Goal: Task Accomplishment & Management: Manage account settings

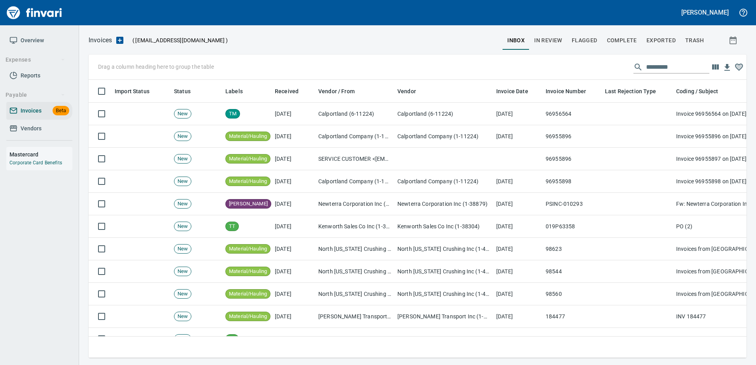
scroll to position [266, 646]
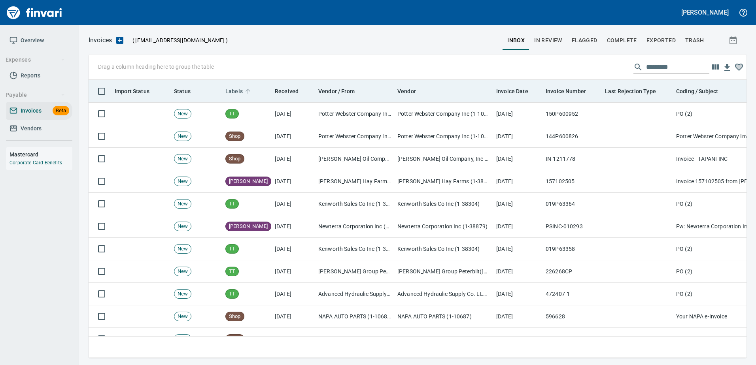
click at [230, 90] on span "Labels" at bounding box center [233, 91] width 17 height 9
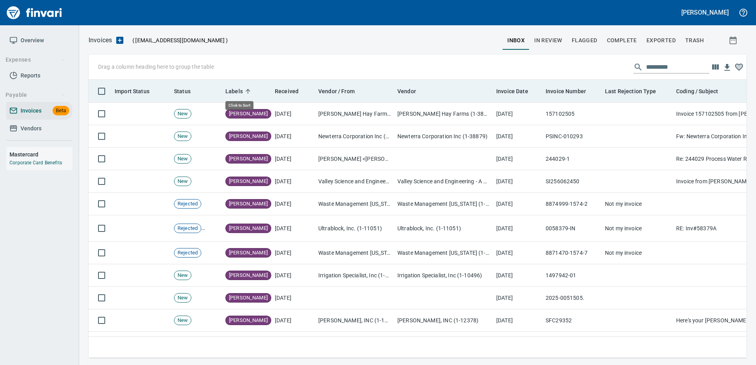
click at [230, 90] on span "Labels" at bounding box center [233, 91] width 17 height 9
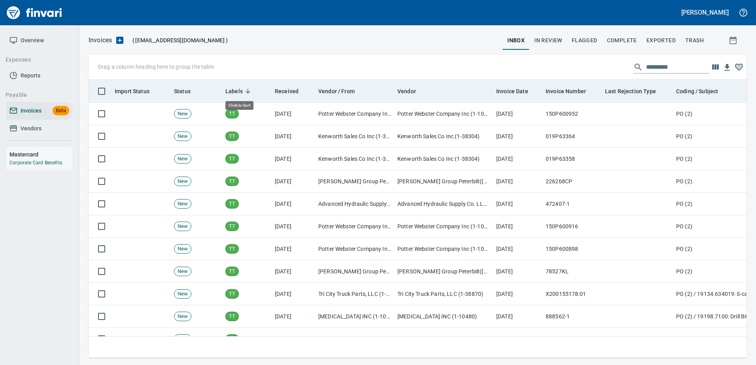
click at [230, 90] on span "Labels" at bounding box center [233, 91] width 17 height 9
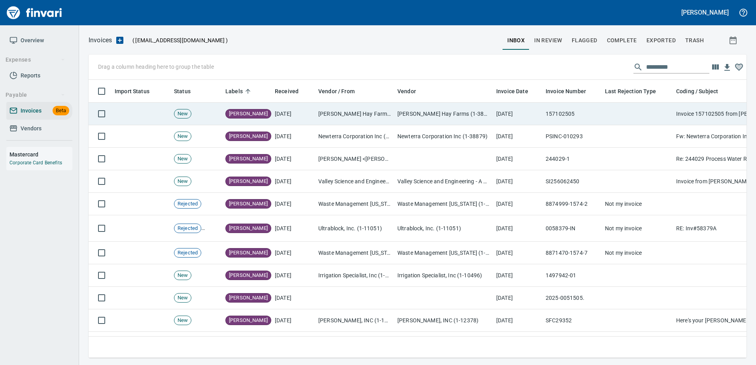
click at [455, 104] on td "Merriman Hay Farms (1-38594)" at bounding box center [443, 114] width 99 height 23
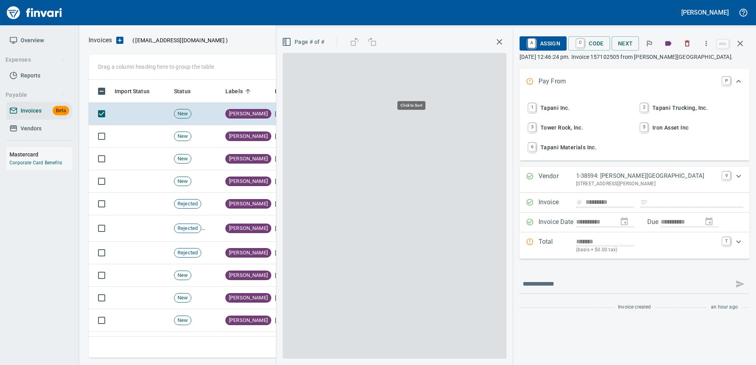
scroll to position [266, 646]
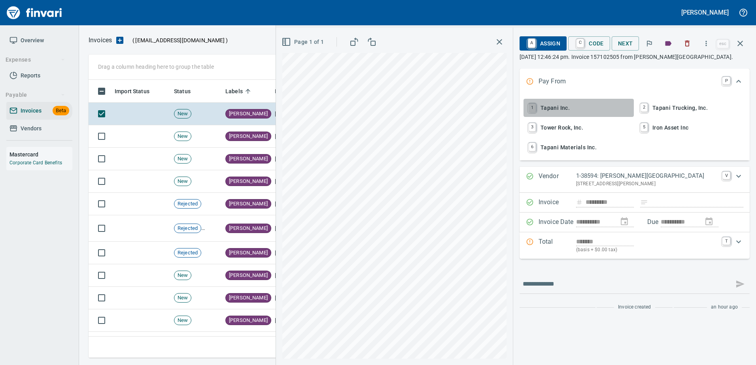
click at [535, 105] on link "1" at bounding box center [532, 108] width 7 height 9
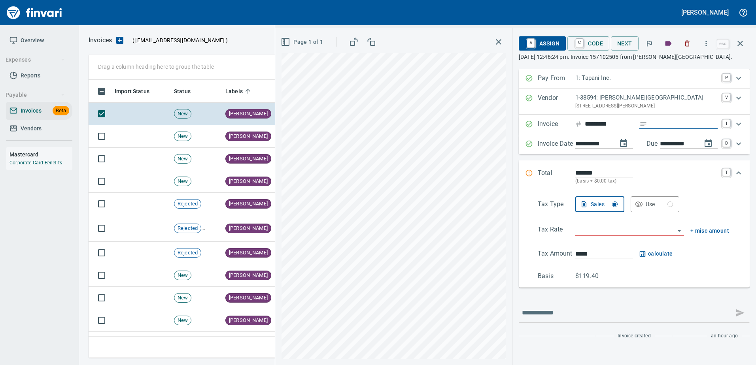
click at [672, 121] on input "Expand" at bounding box center [683, 124] width 67 height 10
type input "******"
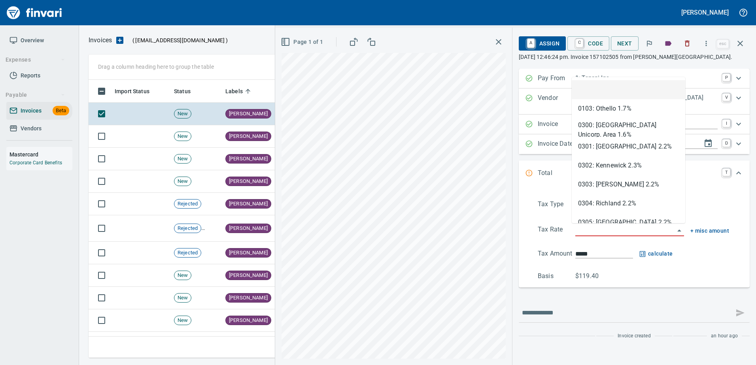
click at [589, 230] on input "search" at bounding box center [624, 230] width 99 height 11
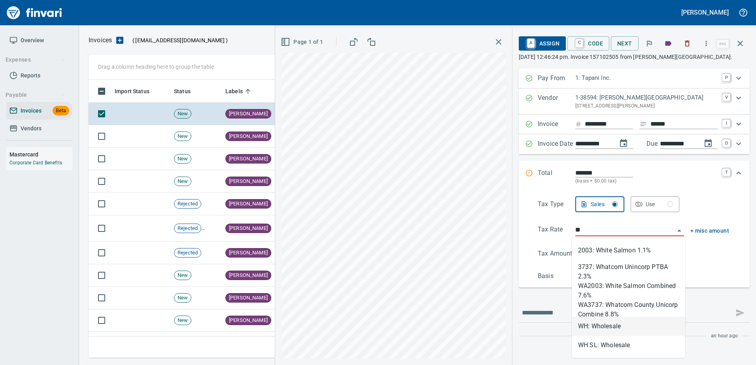
click at [593, 325] on li "WH: Wholesale" at bounding box center [628, 326] width 113 height 19
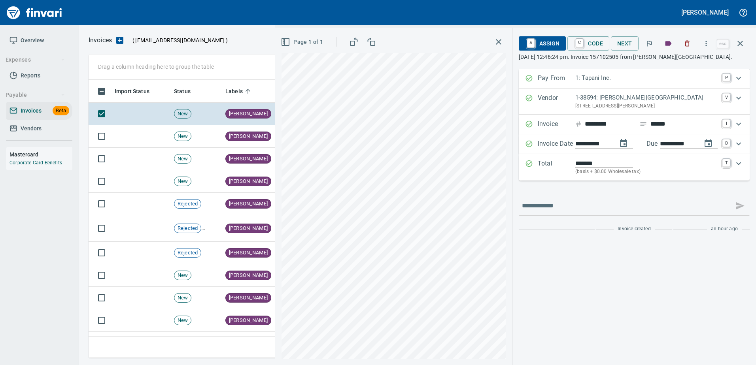
type input "**********"
click at [534, 47] on link "A" at bounding box center [531, 43] width 8 height 9
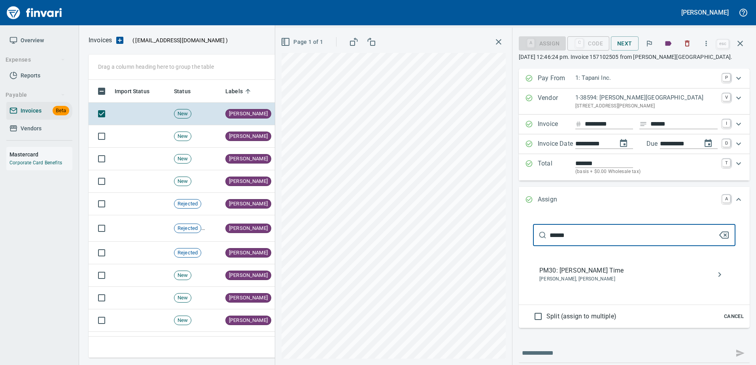
type input "******"
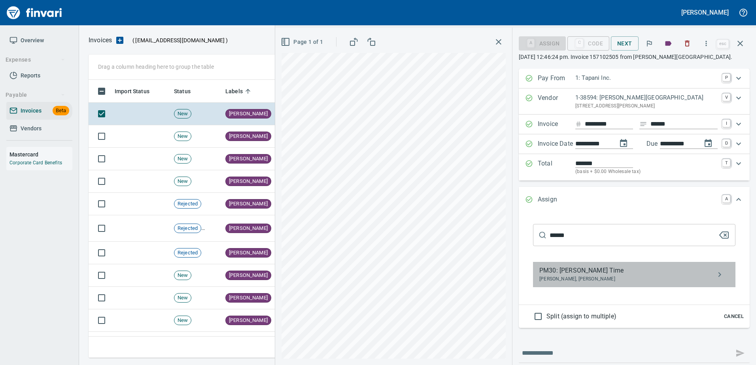
click at [588, 272] on span "PM30: Randy Odhiambo Time" at bounding box center [627, 270] width 177 height 9
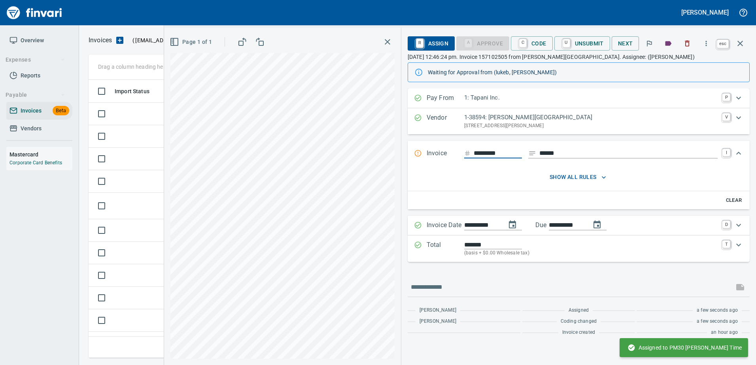
click at [739, 46] on icon "button" at bounding box center [739, 43] width 9 height 9
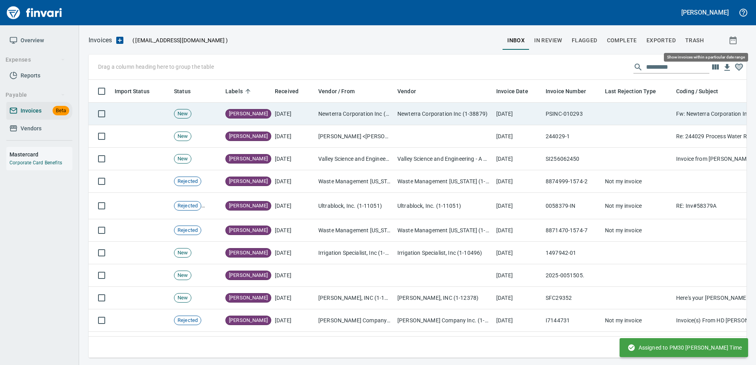
scroll to position [266, 646]
click at [678, 110] on td "Fw: Newterra Corporation Inc. - Sales Invoice PSINC-010293" at bounding box center [752, 114] width 158 height 23
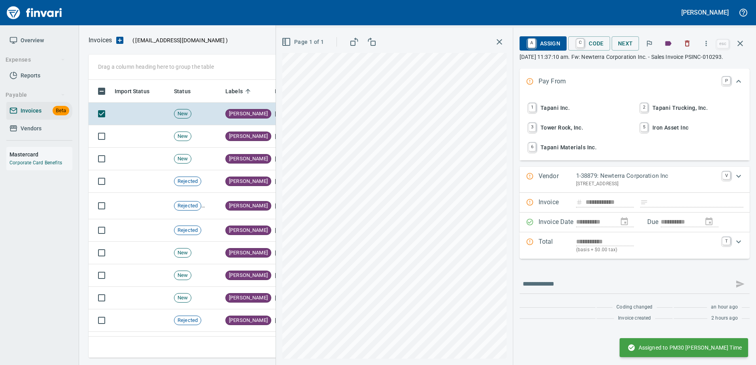
click at [554, 115] on span "1 Tapani Inc." at bounding box center [579, 107] width 104 height 13
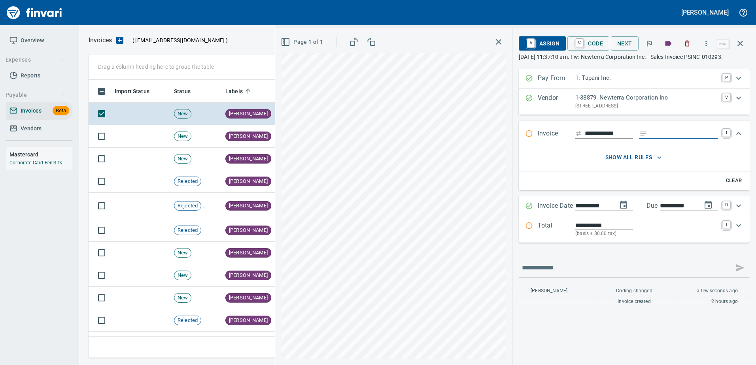
click at [666, 139] on input "Expand" at bounding box center [683, 134] width 67 height 10
type input "**********"
click at [562, 237] on p "Total" at bounding box center [557, 229] width 38 height 17
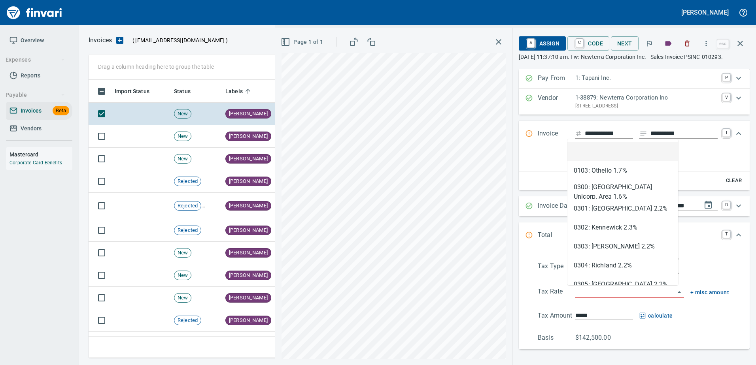
click at [575, 292] on input "search" at bounding box center [624, 292] width 99 height 11
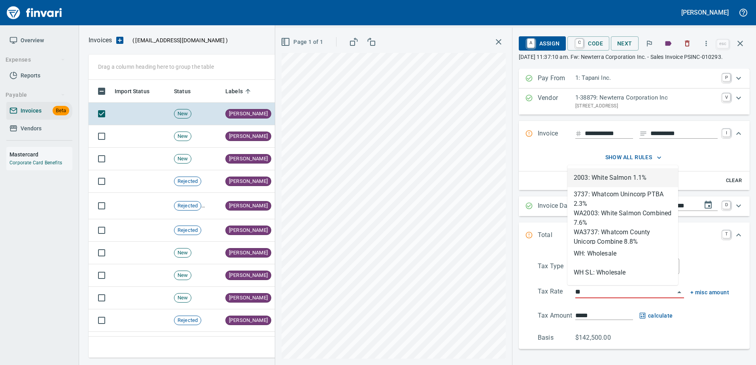
scroll to position [266, 646]
click at [575, 255] on li "WH: Wholesale" at bounding box center [622, 253] width 111 height 19
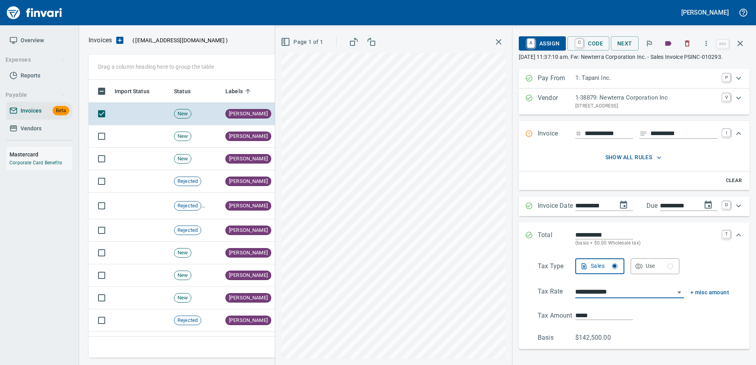
type input "**********"
click at [541, 36] on div "A Assign C Code Next" at bounding box center [617, 43] width 196 height 17
click at [537, 45] on span "A Assign" at bounding box center [542, 43] width 34 height 13
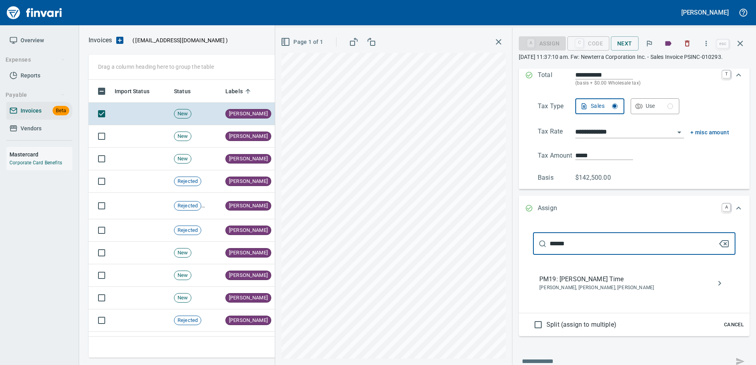
type input "******"
click at [580, 287] on span "Clayton Buruse, Jeremy Brown, Tyson Sarkinen" at bounding box center [627, 288] width 177 height 8
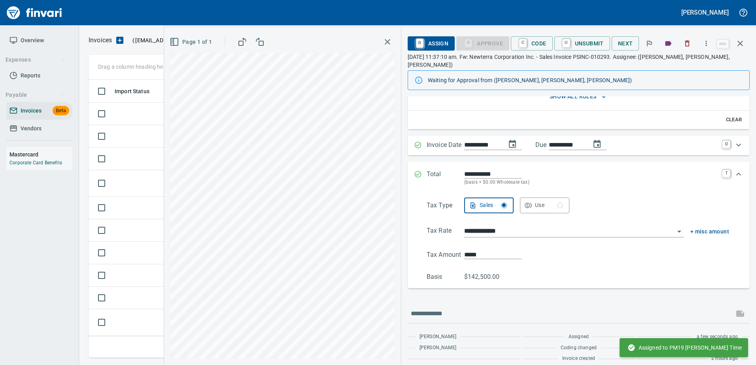
scroll to position [88, 0]
click at [738, 48] on button "button" at bounding box center [740, 43] width 19 height 19
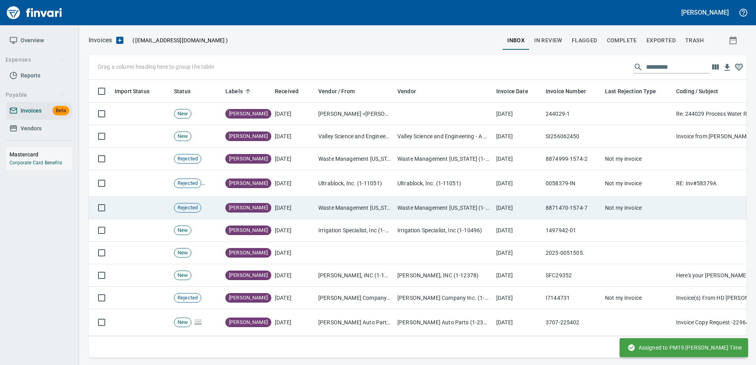
scroll to position [266, 646]
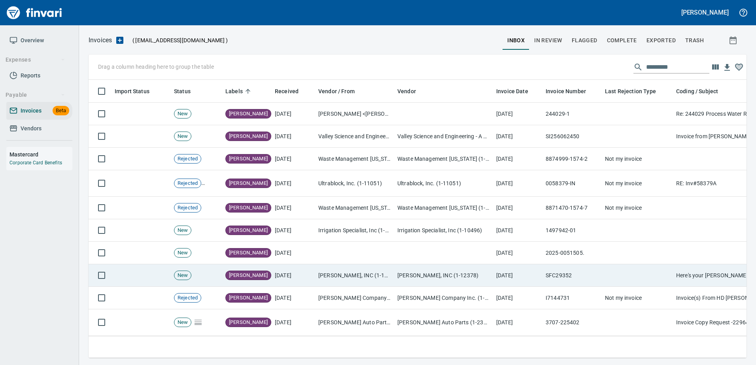
click at [359, 269] on td "[PERSON_NAME], INC (1-12378)" at bounding box center [354, 275] width 79 height 23
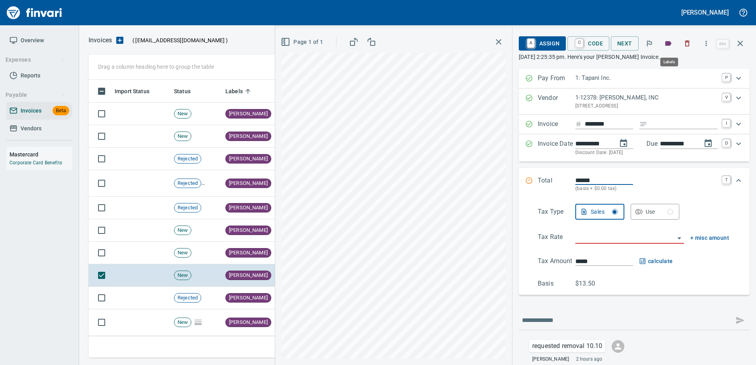
scroll to position [266, 646]
click at [669, 40] on icon "button" at bounding box center [668, 44] width 8 height 8
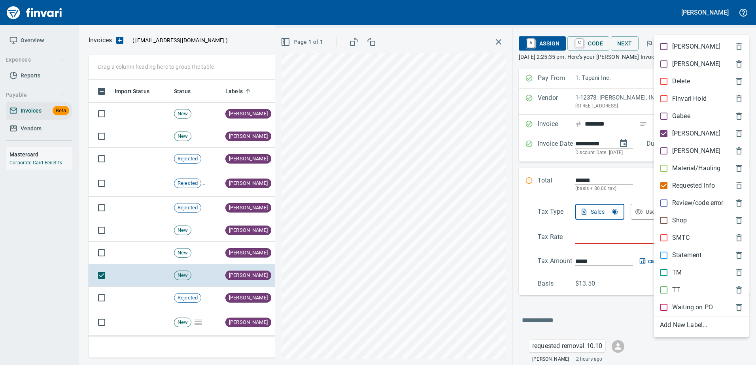
drag, startPoint x: 629, startPoint y: 13, endPoint x: 633, endPoint y: 16, distance: 4.8
click at [630, 14] on div at bounding box center [378, 182] width 756 height 365
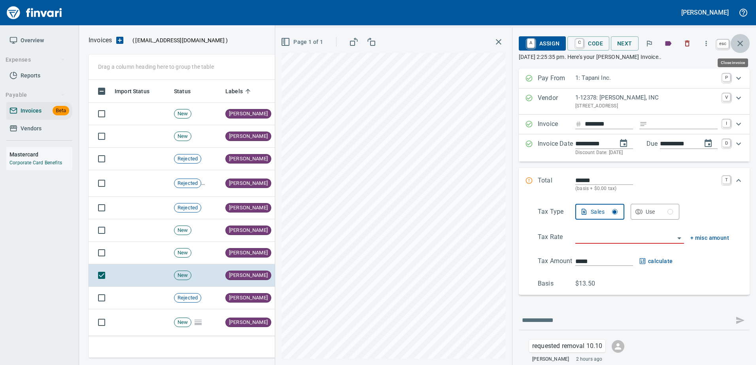
click at [742, 45] on icon "button" at bounding box center [739, 43] width 9 height 9
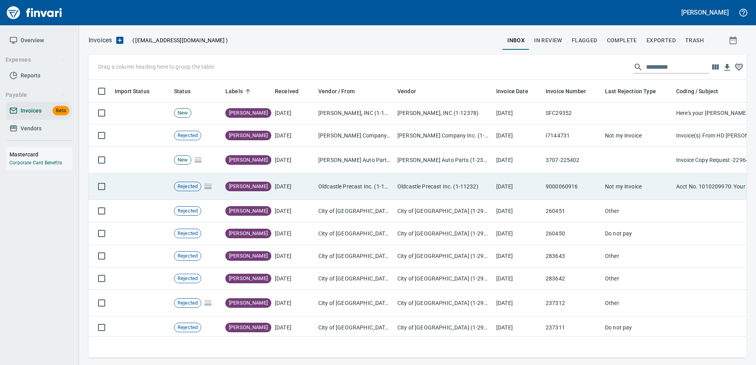
scroll to position [158, 0]
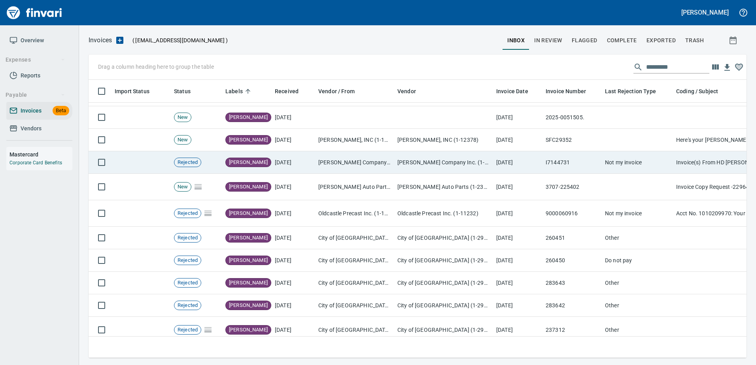
click at [355, 157] on td "[PERSON_NAME] Company Inc. (1-10431)" at bounding box center [354, 162] width 79 height 23
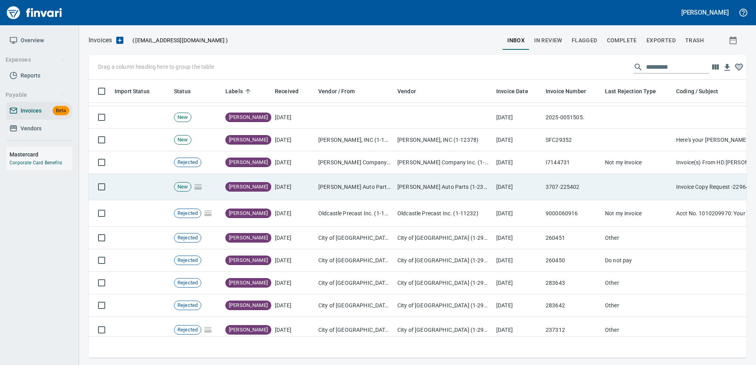
scroll to position [266, 646]
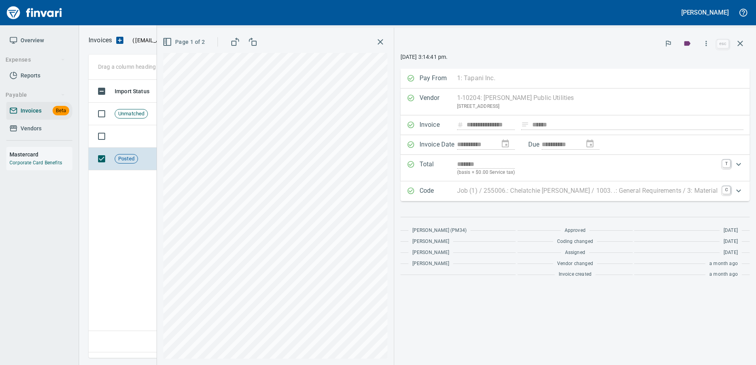
scroll to position [266, 646]
click at [36, 125] on span "Vendors" at bounding box center [31, 129] width 21 height 10
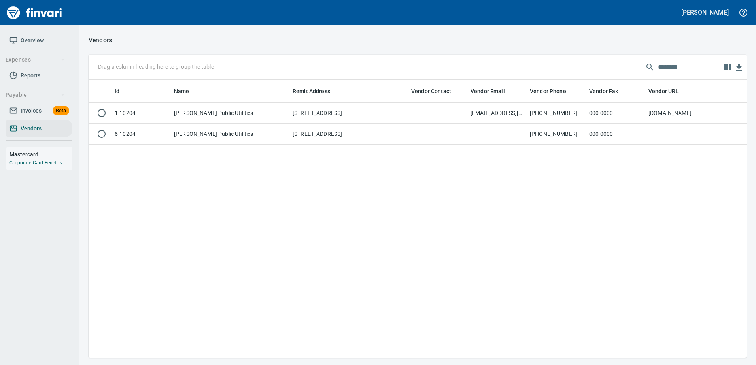
scroll to position [272, 652]
drag, startPoint x: 702, startPoint y: 62, endPoint x: 504, endPoint y: 59, distance: 198.1
click at [505, 59] on div "Drag a column heading here to group the table ********" at bounding box center [418, 67] width 658 height 25
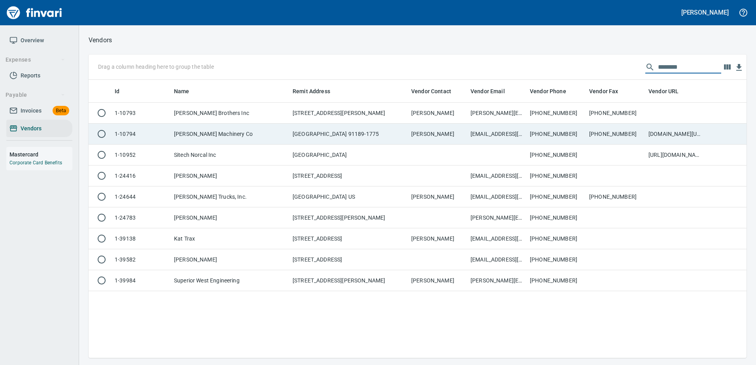
type input "********"
click at [444, 139] on td "Bianca Ward" at bounding box center [437, 134] width 59 height 21
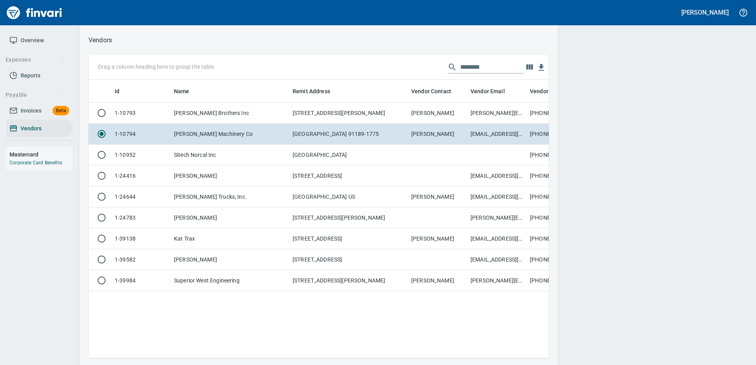
scroll to position [266, 454]
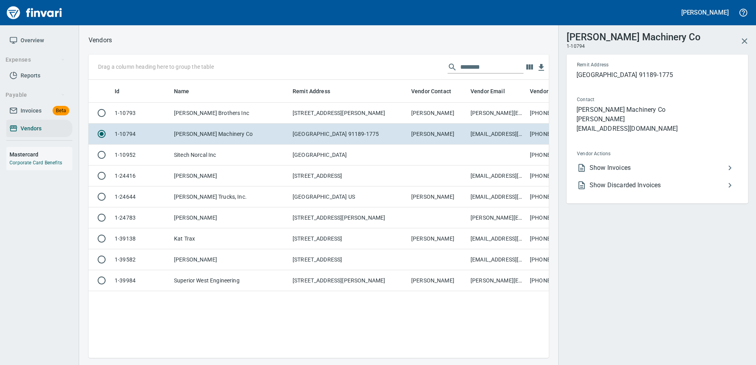
click at [609, 167] on span "Show Invoices" at bounding box center [657, 167] width 136 height 9
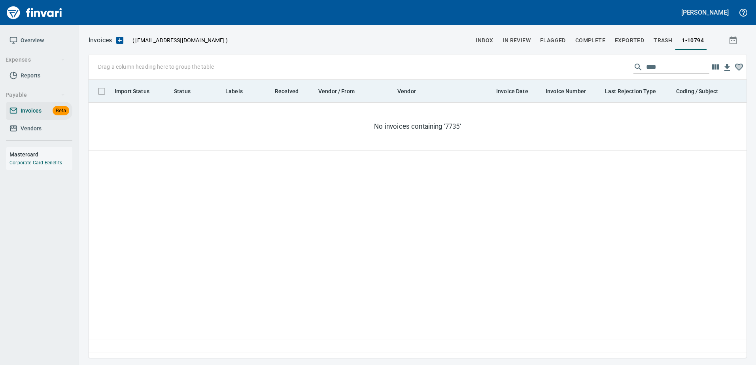
scroll to position [1, 1]
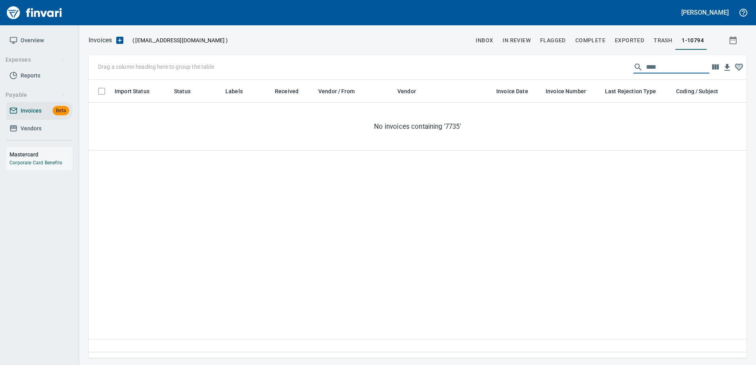
drag, startPoint x: 623, startPoint y: 73, endPoint x: 594, endPoint y: 76, distance: 29.4
click at [594, 76] on div "Drag a column heading here to group the table ****" at bounding box center [418, 67] width 658 height 25
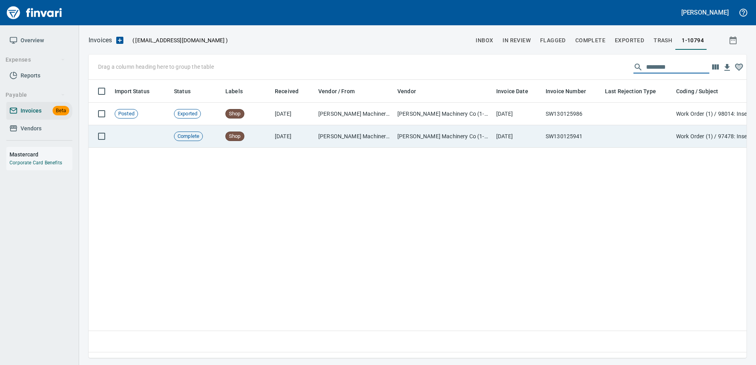
type input "********"
click at [578, 139] on td "SW130125941" at bounding box center [571, 136] width 59 height 23
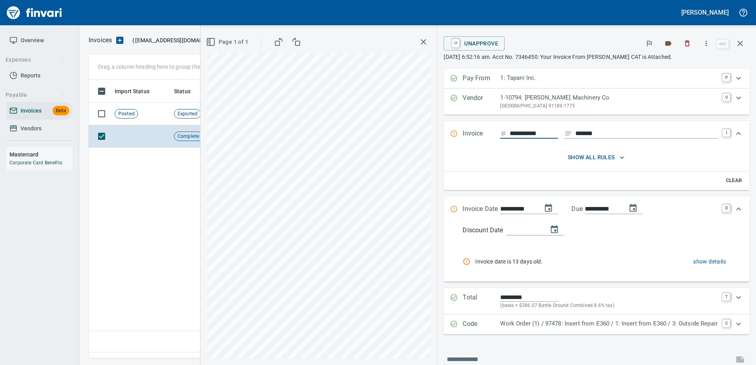
click at [701, 255] on button "show details" at bounding box center [709, 262] width 39 height 15
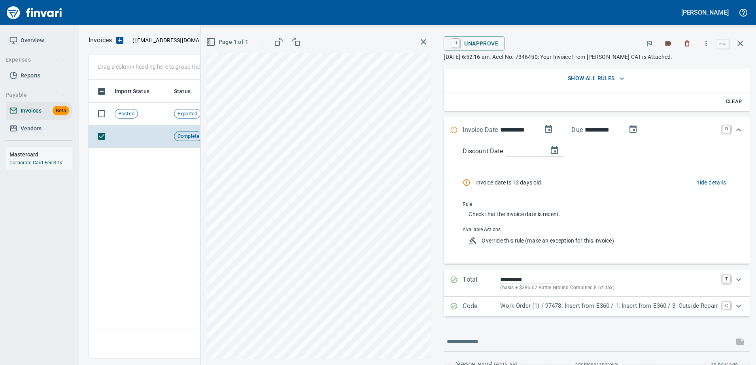
click at [585, 240] on span "Override this rule (make an exception for this invoice)" at bounding box center [601, 241] width 241 height 8
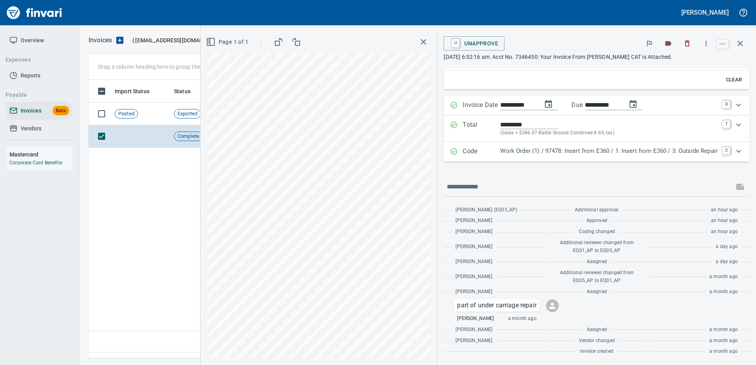
scroll to position [101, 0]
click at [738, 42] on icon "button" at bounding box center [740, 44] width 6 height 6
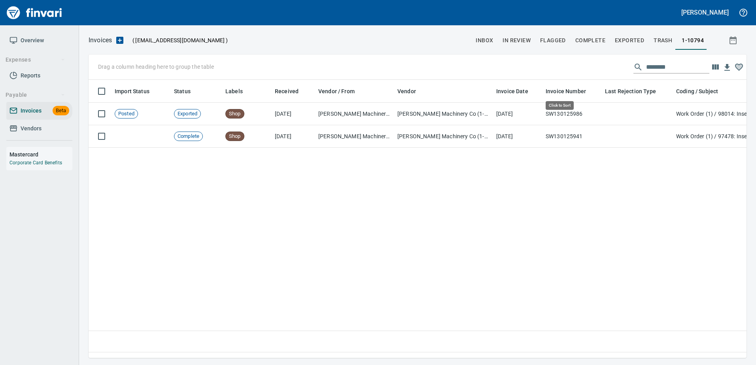
scroll to position [266, 652]
click at [42, 125] on span "Vendors" at bounding box center [39, 129] width 60 height 10
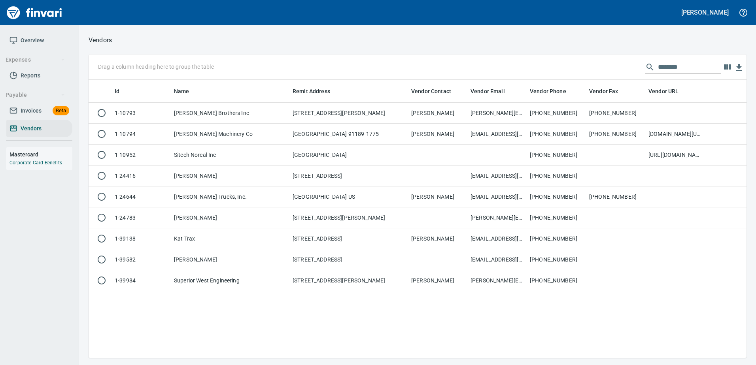
scroll to position [272, 652]
drag, startPoint x: 680, startPoint y: 66, endPoint x: 437, endPoint y: 79, distance: 242.7
click at [437, 79] on div "Drag a column heading here to group the table ********" at bounding box center [418, 67] width 658 height 25
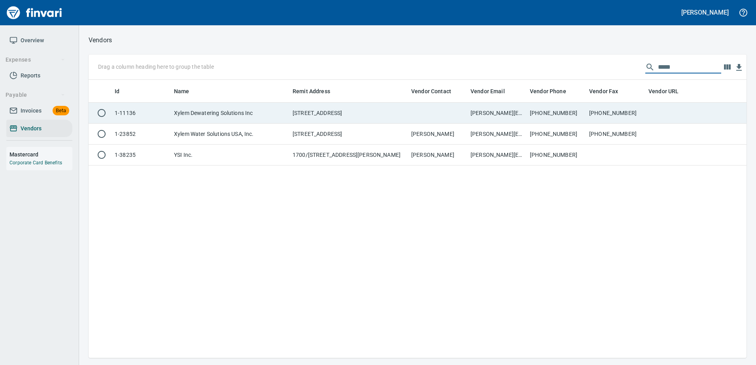
type input "*****"
click at [423, 112] on td at bounding box center [437, 113] width 59 height 21
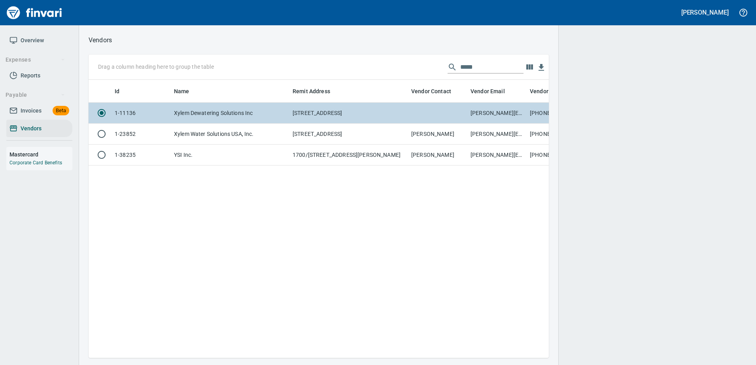
scroll to position [266, 454]
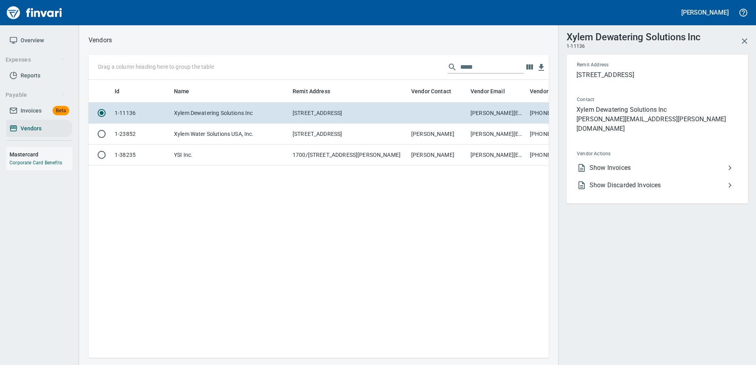
click at [603, 159] on li "Show Invoices" at bounding box center [653, 167] width 167 height 17
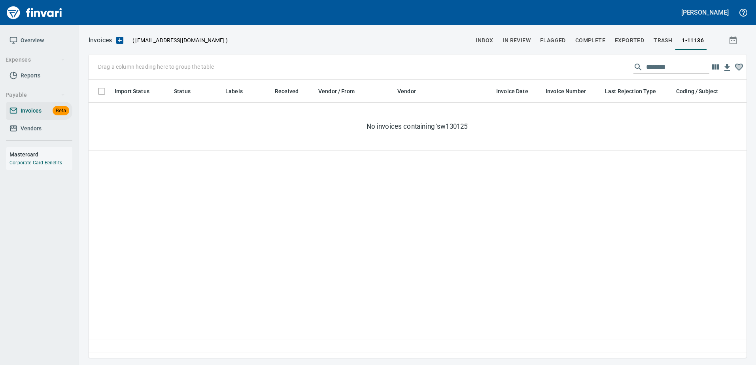
scroll to position [266, 652]
drag, startPoint x: 661, startPoint y: 65, endPoint x: 538, endPoint y: 70, distance: 123.4
click at [539, 70] on div "Drag a column heading here to group the table ********" at bounding box center [418, 67] width 658 height 25
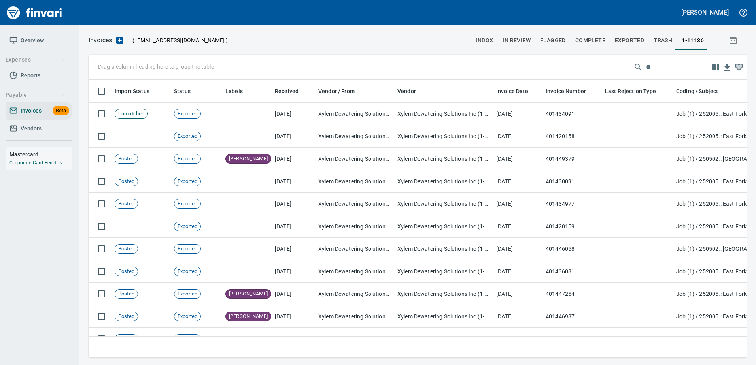
scroll to position [266, 646]
type input "*"
click at [47, 132] on span "Vendors" at bounding box center [39, 129] width 60 height 10
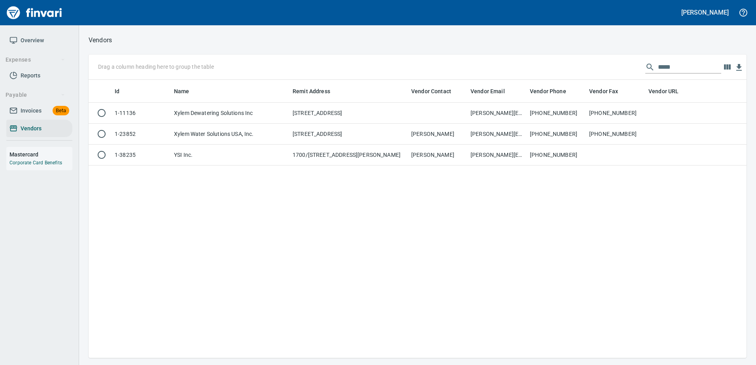
scroll to position [272, 652]
drag, startPoint x: 676, startPoint y: 66, endPoint x: 579, endPoint y: 64, distance: 97.7
click at [579, 64] on div "Drag a column heading here to group the table *****" at bounding box center [418, 67] width 658 height 25
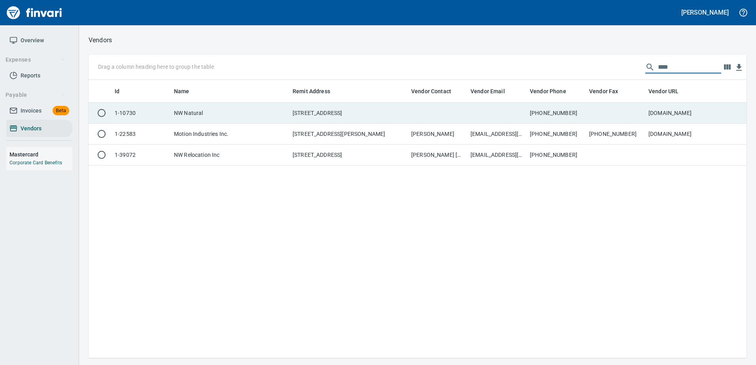
type input "****"
click at [593, 110] on td at bounding box center [615, 113] width 59 height 21
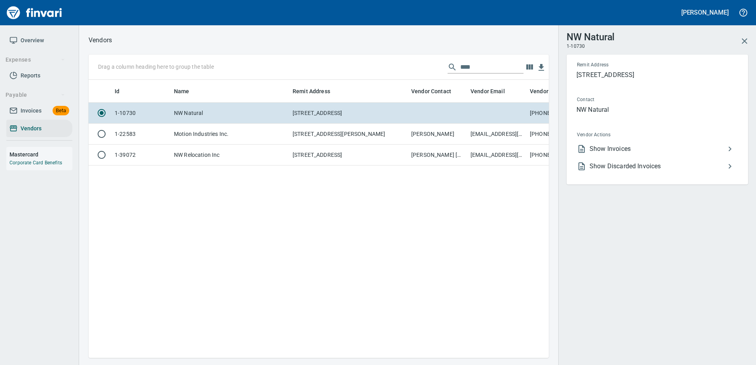
scroll to position [266, 454]
click at [597, 147] on span "Show Invoices" at bounding box center [657, 148] width 136 height 9
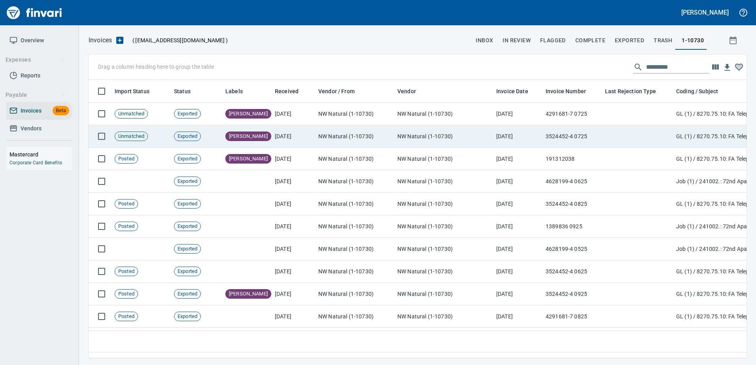
scroll to position [266, 652]
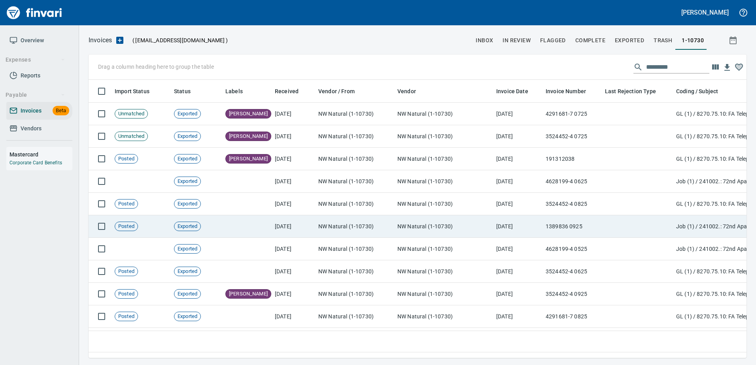
click at [582, 224] on td "1389836 0925" at bounding box center [571, 226] width 59 height 23
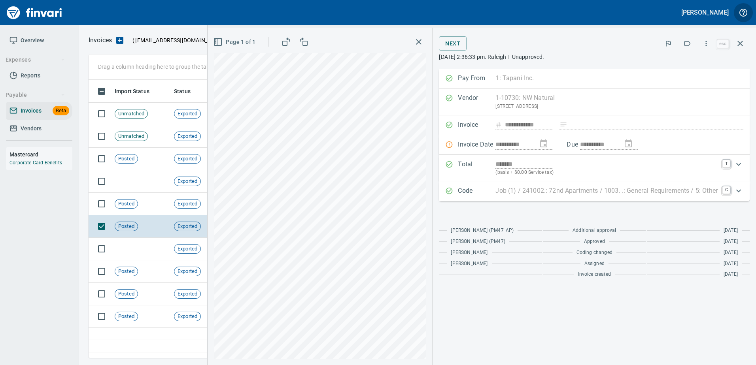
scroll to position [266, 651]
click at [38, 132] on span "Vendors" at bounding box center [31, 129] width 21 height 10
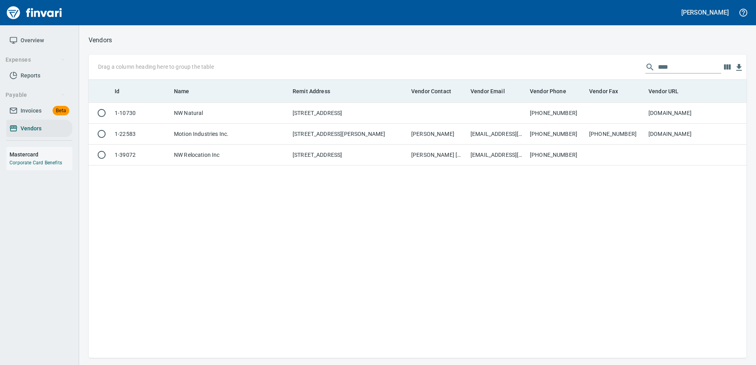
scroll to position [272, 652]
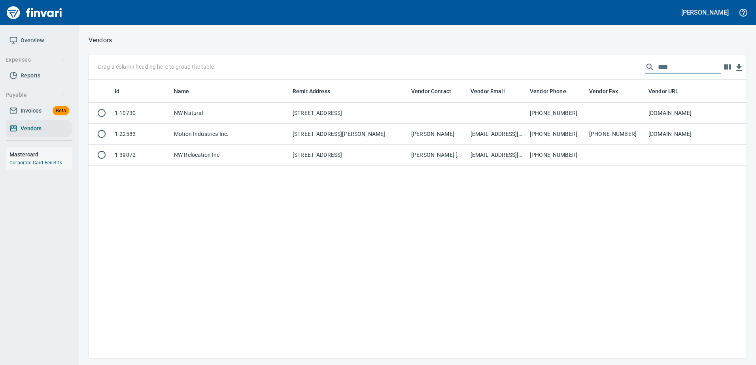
drag, startPoint x: 623, startPoint y: 68, endPoint x: 393, endPoint y: 72, distance: 229.3
click at [393, 72] on div "Drag a column heading here to group the table ****" at bounding box center [418, 67] width 658 height 25
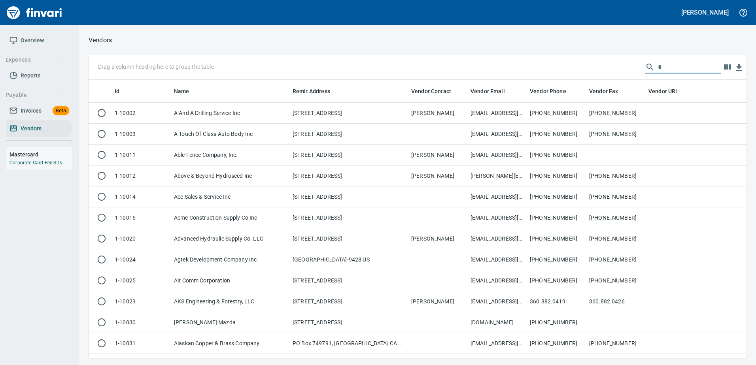
scroll to position [272, 646]
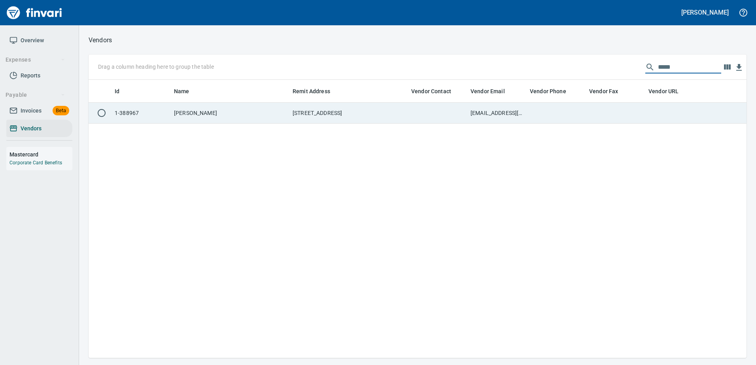
type input "*****"
click at [408, 123] on td at bounding box center [437, 113] width 59 height 21
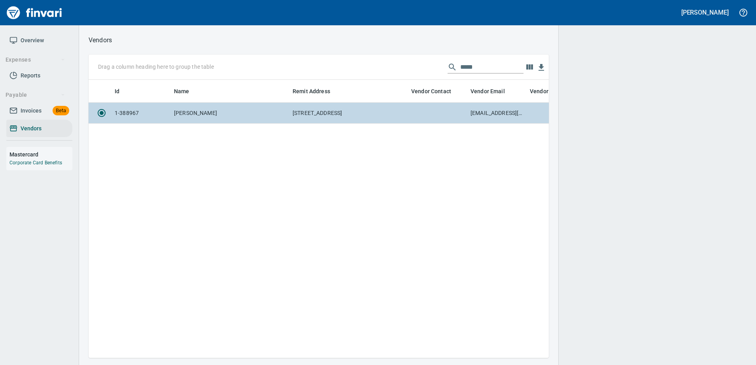
scroll to position [266, 454]
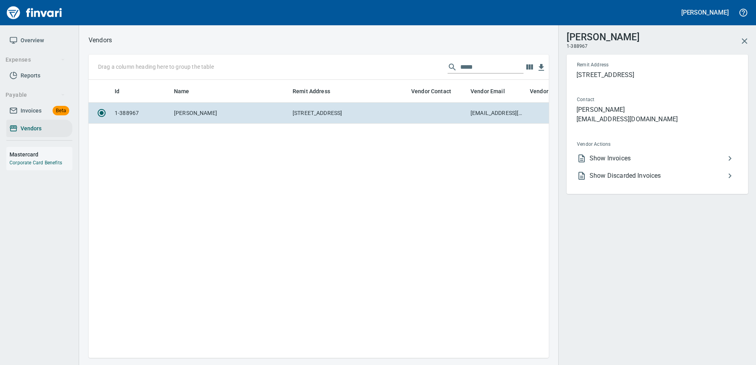
click at [606, 149] on div "Show Invoices Show Discarded Invoices" at bounding box center [657, 171] width 174 height 45
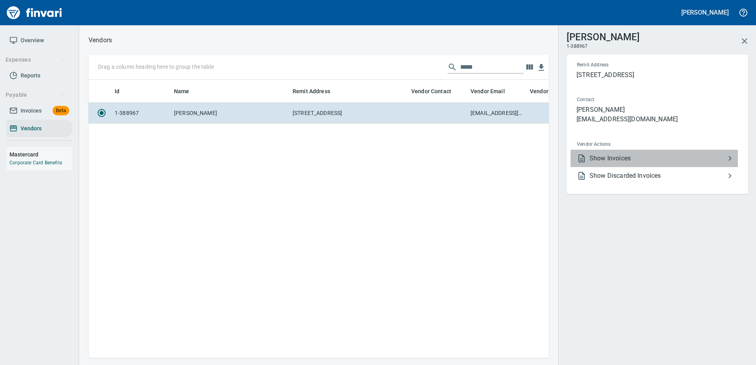
click at [609, 162] on span "Show Invoices" at bounding box center [657, 158] width 136 height 9
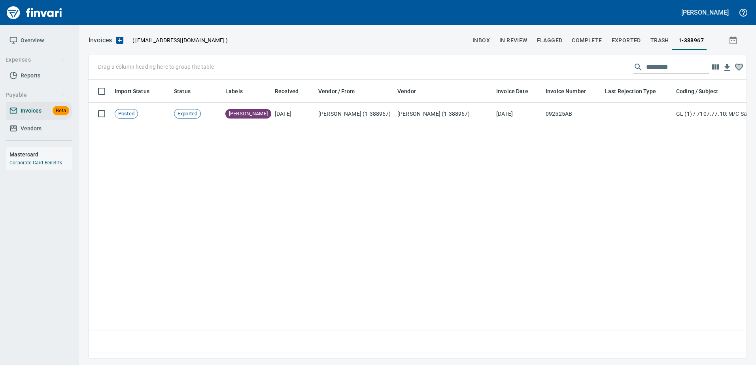
scroll to position [266, 652]
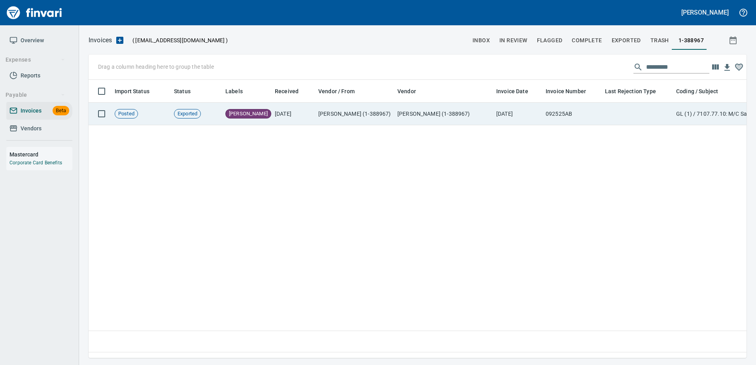
click at [610, 117] on td at bounding box center [637, 114] width 71 height 23
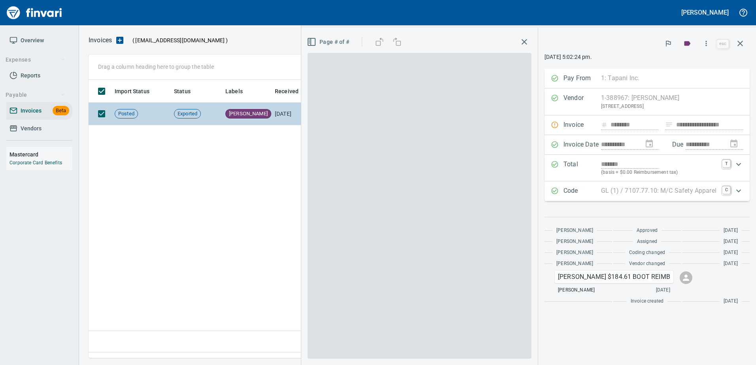
scroll to position [266, 651]
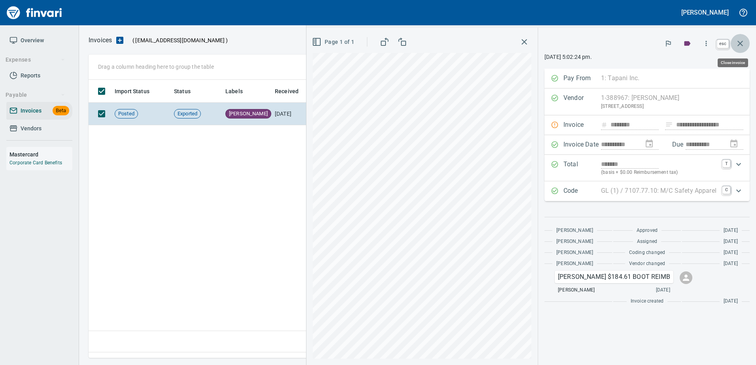
click at [740, 41] on icon "button" at bounding box center [739, 43] width 9 height 9
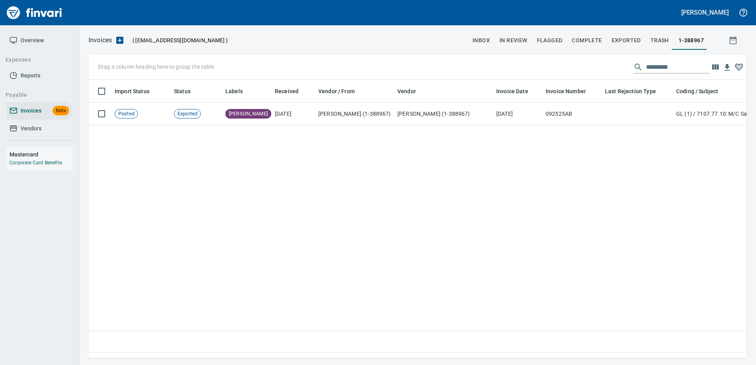
scroll to position [266, 652]
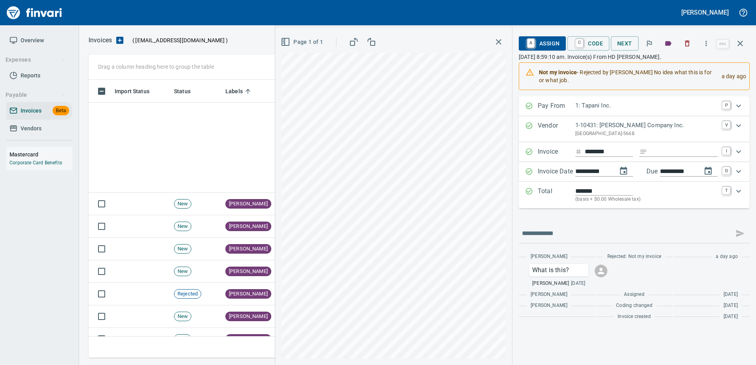
scroll to position [1, 1]
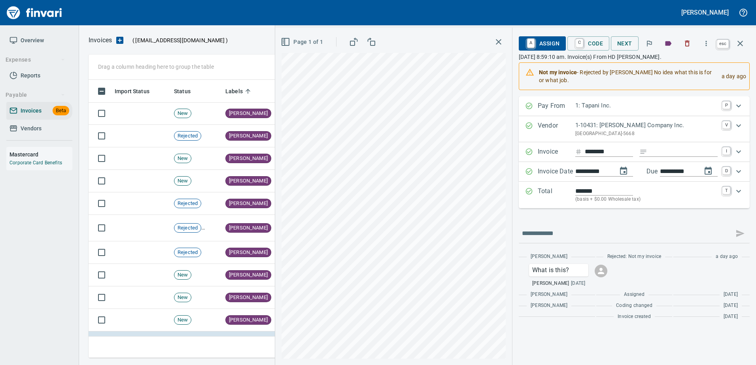
click at [736, 41] on icon "button" at bounding box center [739, 43] width 9 height 9
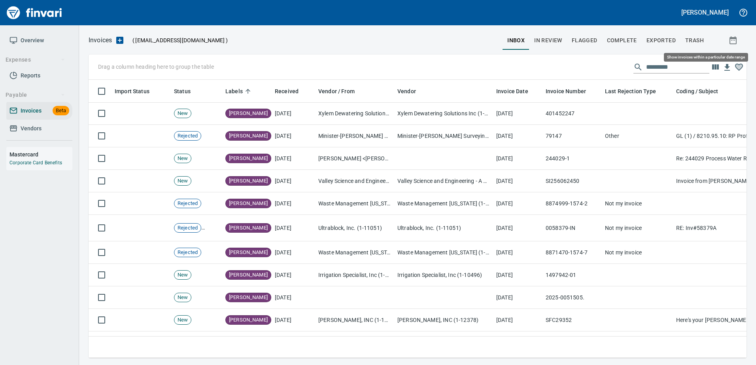
scroll to position [266, 646]
click at [656, 64] on input "text" at bounding box center [677, 67] width 63 height 13
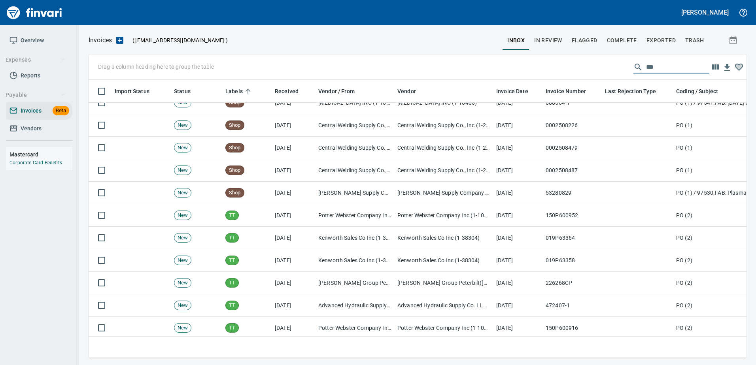
scroll to position [0, 0]
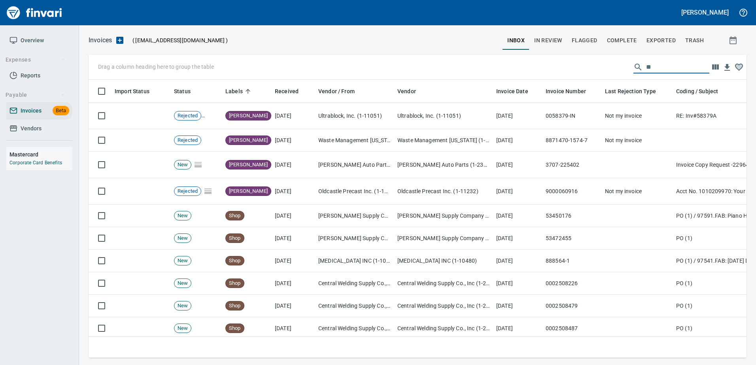
type input "*"
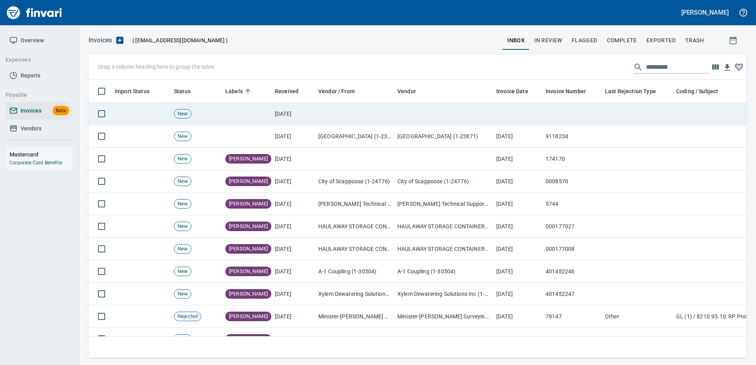
click at [398, 117] on td at bounding box center [443, 114] width 99 height 23
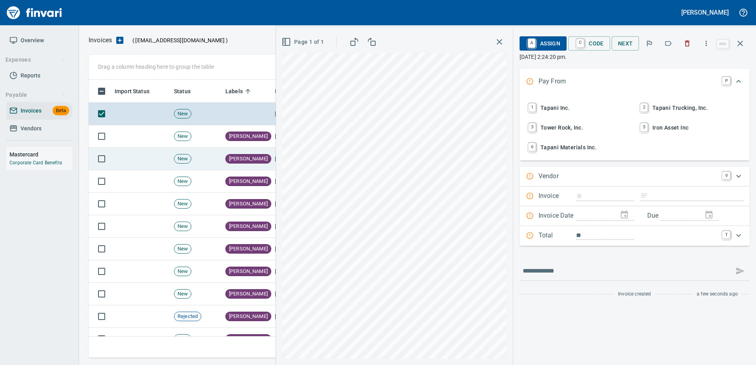
type input "******"
click at [536, 104] on link "1" at bounding box center [532, 108] width 7 height 9
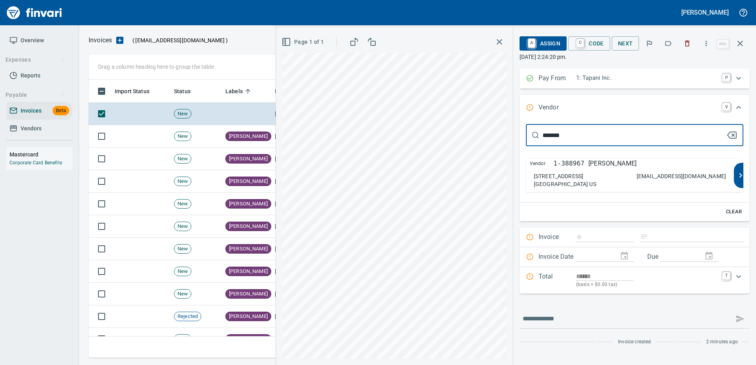
type input "*******"
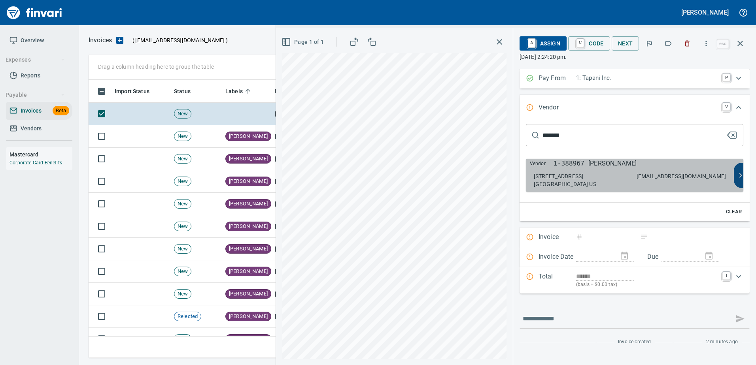
click at [622, 174] on div "[STREET_ADDRESS] [EMAIL_ADDRESS][DOMAIN_NAME]" at bounding box center [630, 180] width 192 height 16
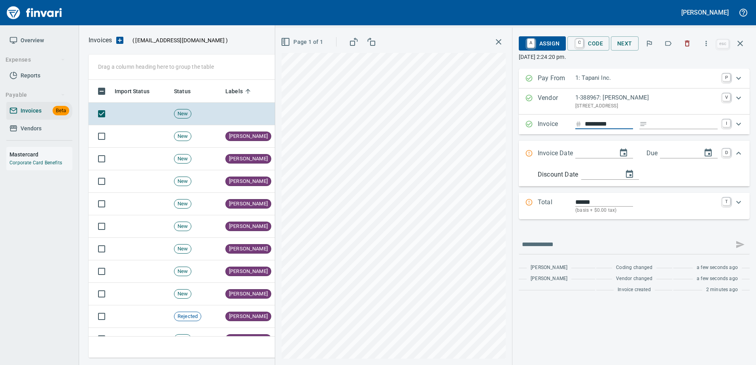
type input "*********"
click at [646, 125] on div "Expand" at bounding box center [678, 124] width 78 height 10
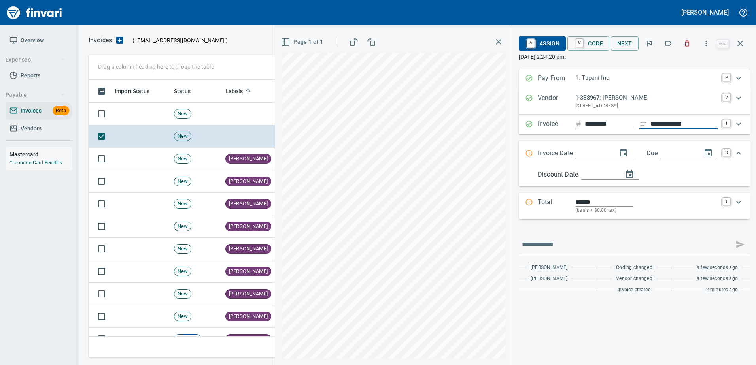
type input "**********"
click at [582, 151] on input "Expand" at bounding box center [593, 154] width 36 height 10
click at [743, 43] on icon "button" at bounding box center [739, 43] width 9 height 9
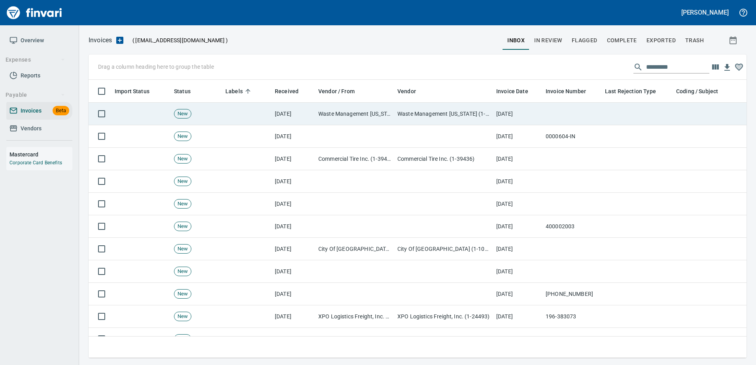
click at [438, 111] on td "Waste Management [US_STATE] (1-11097)" at bounding box center [443, 114] width 99 height 23
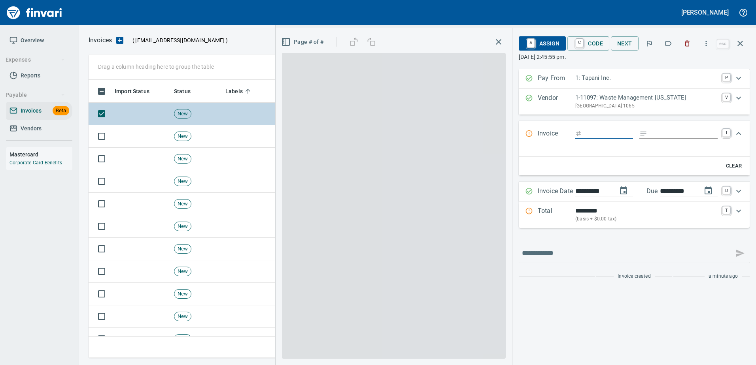
scroll to position [266, 646]
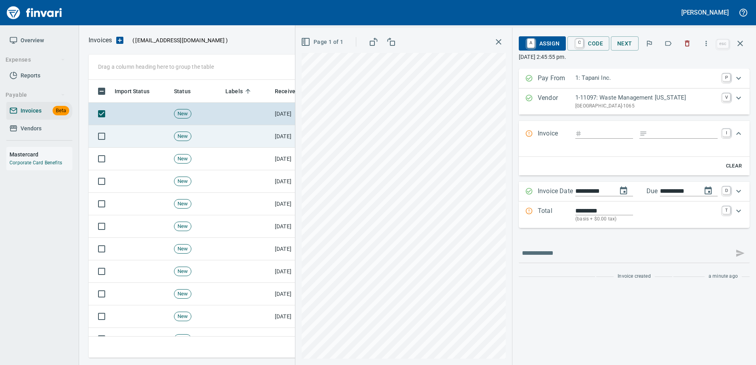
click at [259, 140] on td at bounding box center [246, 136] width 49 height 23
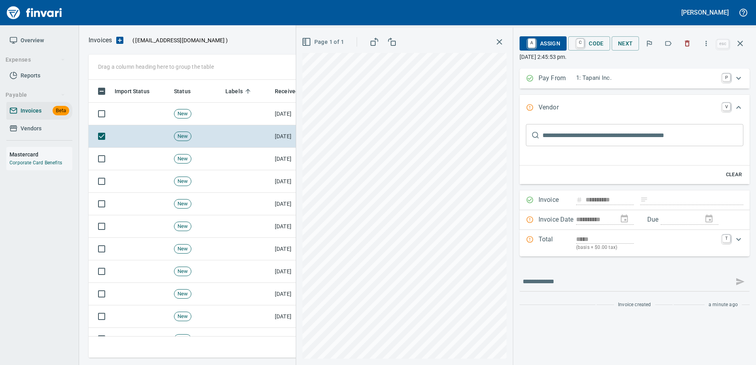
click at [693, 46] on button "button" at bounding box center [686, 43] width 17 height 17
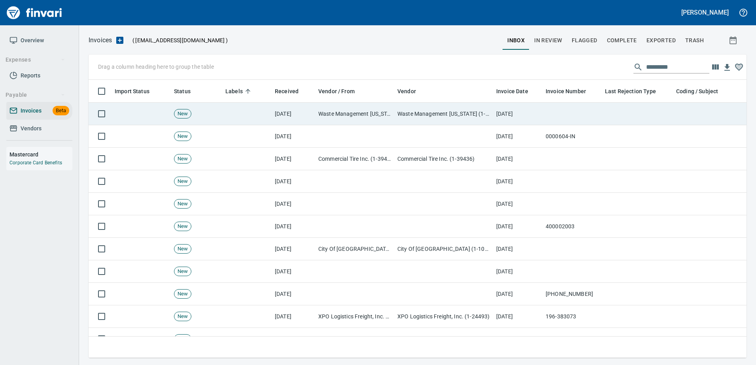
scroll to position [266, 646]
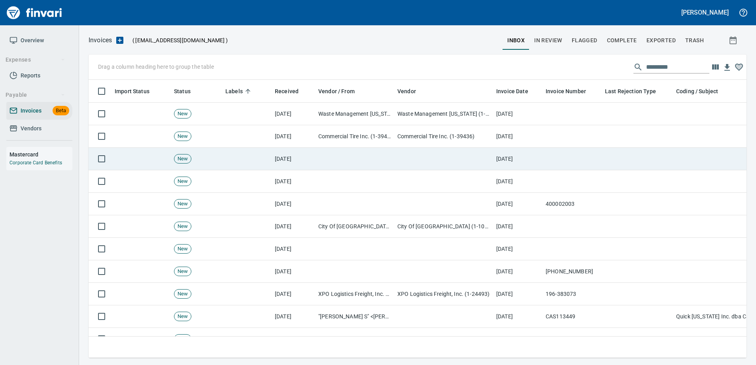
click at [517, 162] on td "[DATE]" at bounding box center [517, 159] width 49 height 23
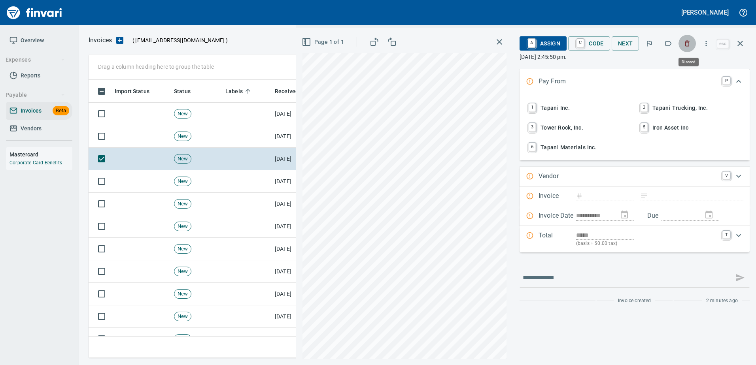
click at [690, 44] on icon "button" at bounding box center [687, 44] width 8 height 8
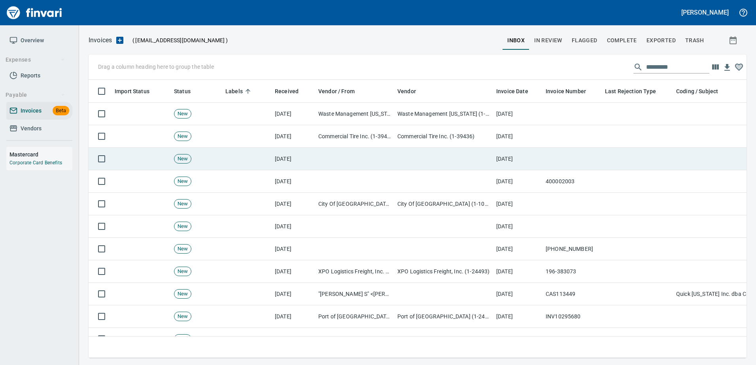
click at [550, 156] on td at bounding box center [571, 159] width 59 height 23
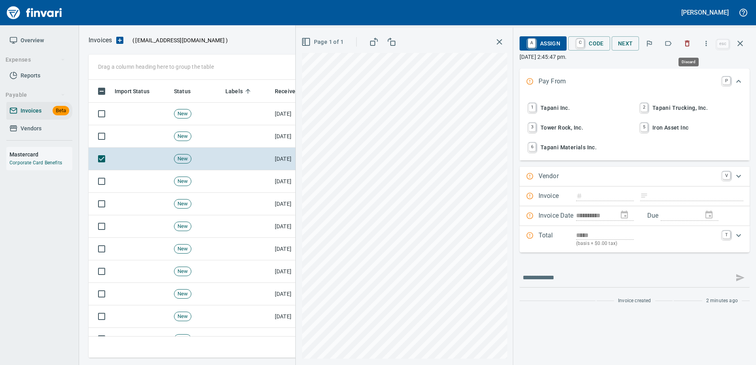
click at [689, 45] on icon "button" at bounding box center [687, 44] width 5 height 6
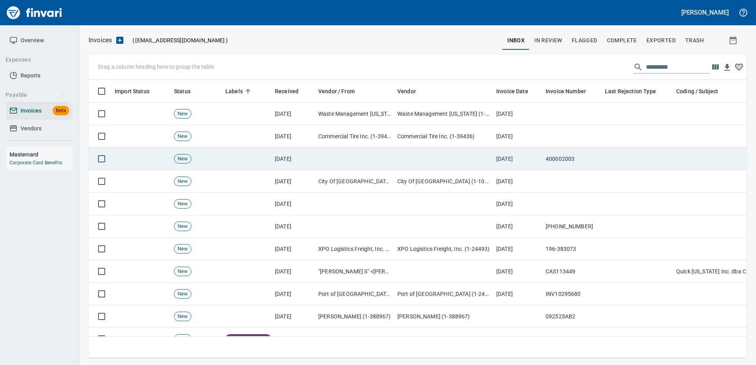
click at [599, 160] on td "400002003" at bounding box center [571, 159] width 59 height 23
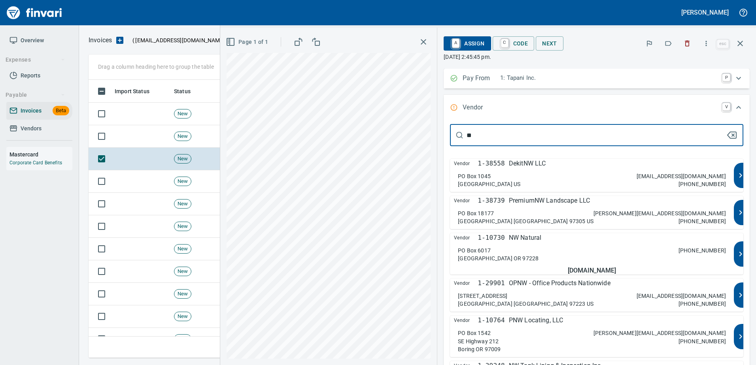
type input "*"
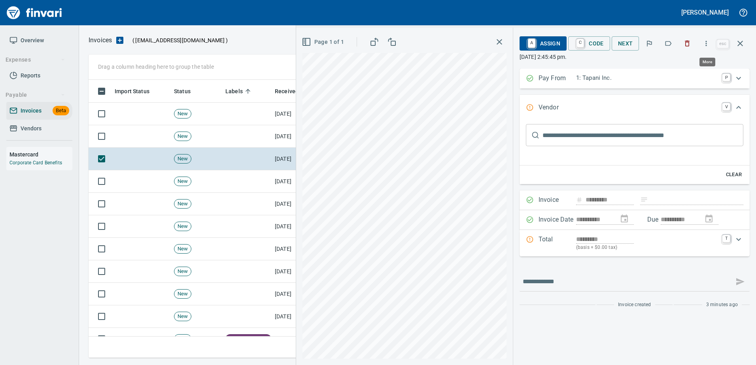
click at [708, 47] on icon "button" at bounding box center [706, 44] width 8 height 8
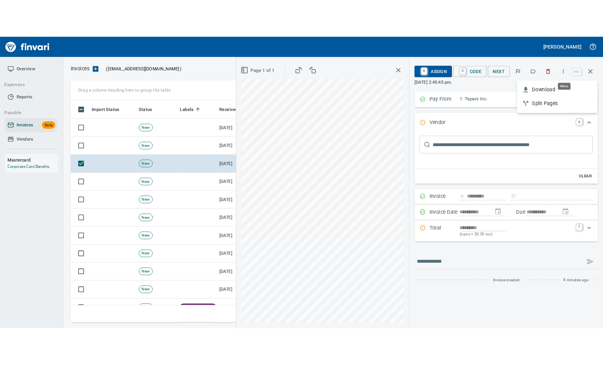
scroll to position [266, 646]
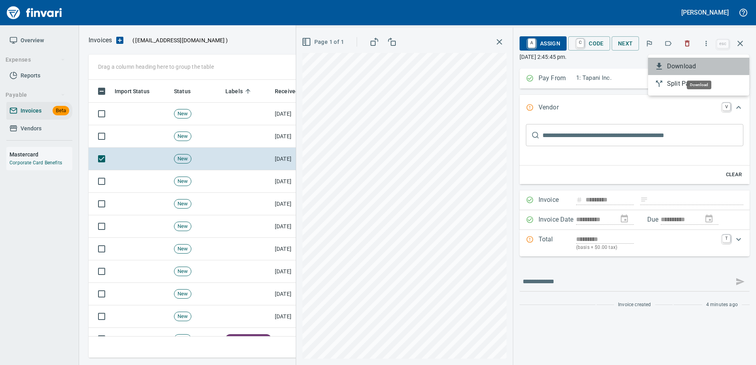
click at [665, 66] on div at bounding box center [660, 66] width 13 height 9
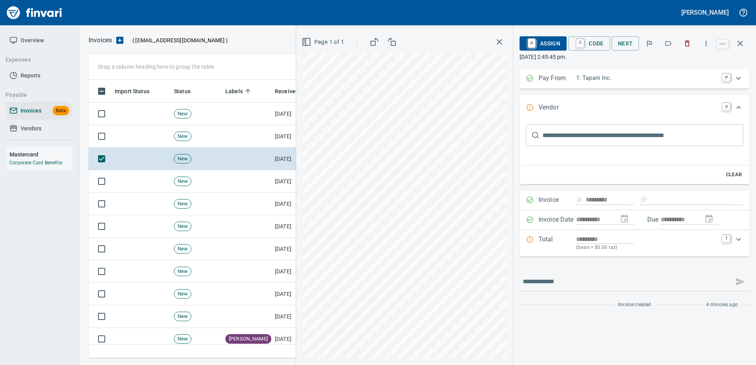
scroll to position [1, 1]
click at [691, 44] on icon "button" at bounding box center [687, 44] width 8 height 8
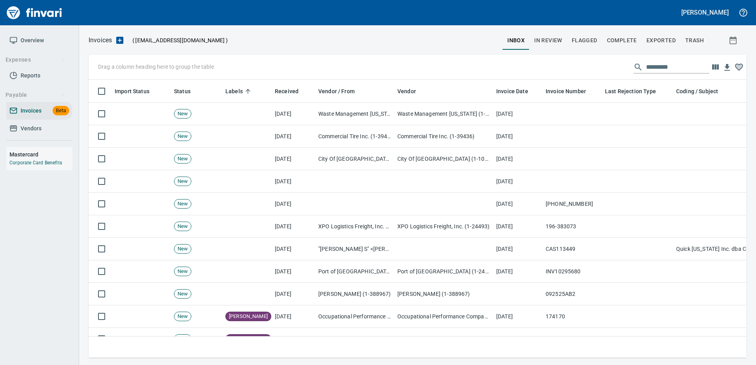
scroll to position [266, 646]
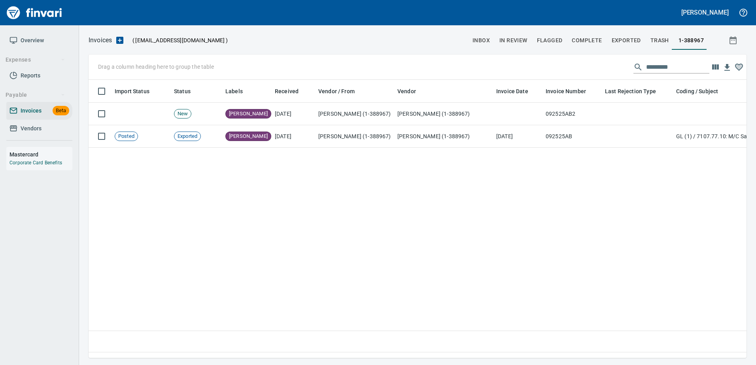
scroll to position [266, 652]
click at [43, 129] on span "Vendors" at bounding box center [39, 129] width 60 height 10
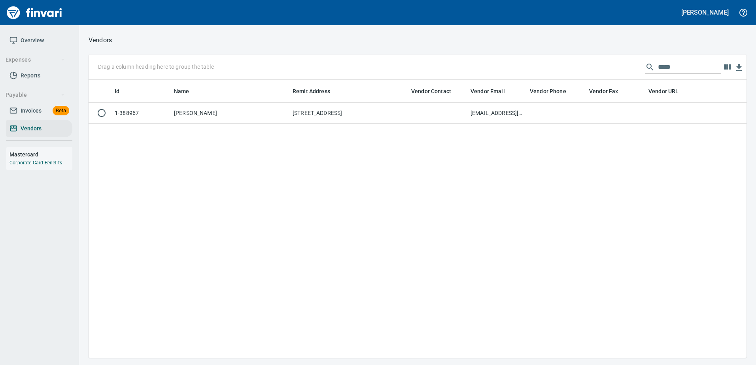
scroll to position [272, 652]
drag, startPoint x: 689, startPoint y: 62, endPoint x: 487, endPoint y: 57, distance: 202.4
click at [487, 57] on div "Drag a column heading here to group the table *****" at bounding box center [418, 67] width 658 height 25
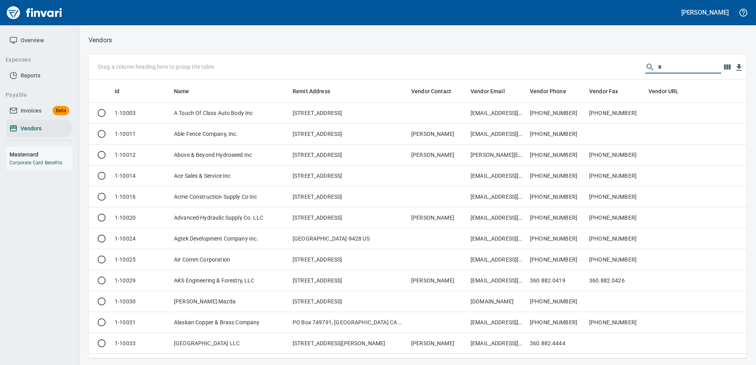
scroll to position [272, 646]
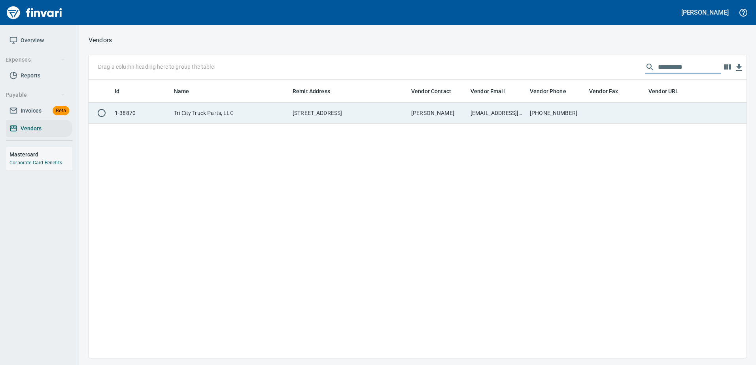
type input "**********"
click at [462, 110] on td "ALEXIS CORREA" at bounding box center [437, 113] width 59 height 21
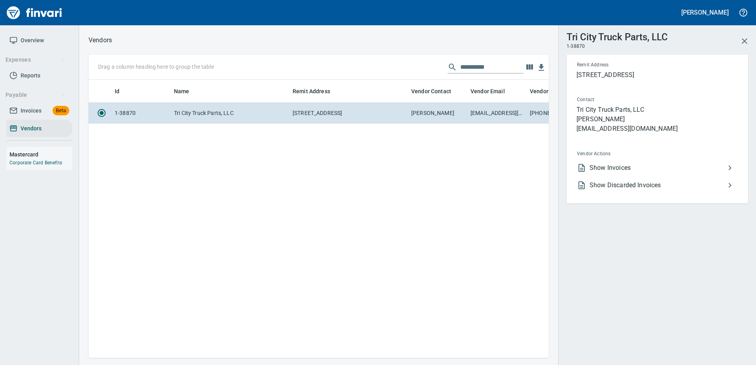
scroll to position [266, 454]
click at [618, 162] on li "Show Invoices" at bounding box center [653, 167] width 167 height 17
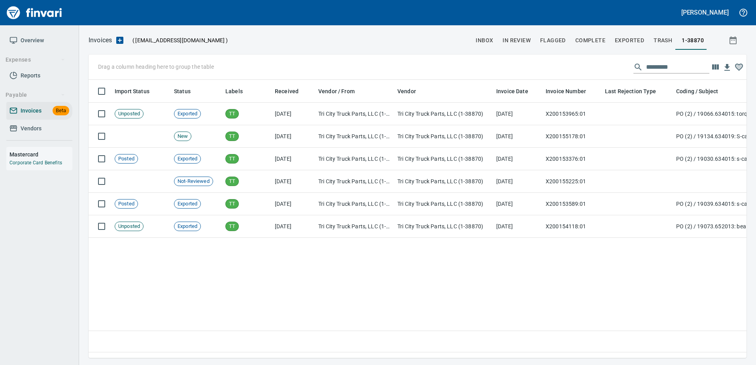
scroll to position [266, 652]
click at [655, 70] on input "text" at bounding box center [677, 67] width 63 height 13
